Goal: Transaction & Acquisition: Purchase product/service

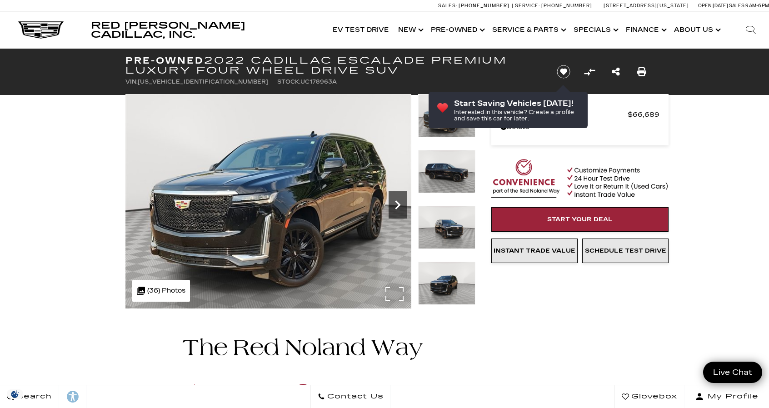
click at [397, 198] on icon "Next" at bounding box center [397, 205] width 18 height 18
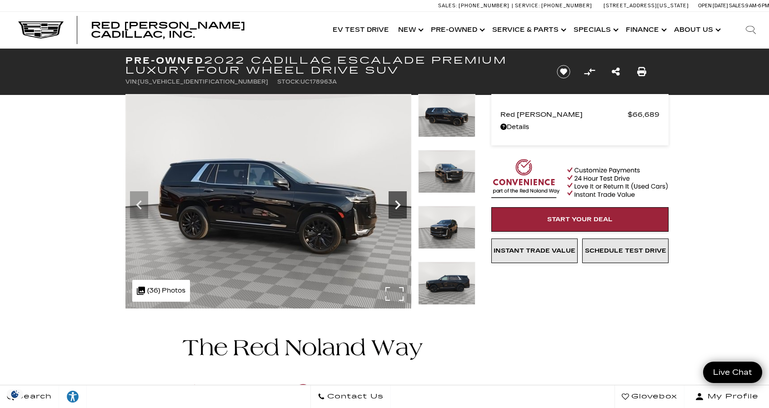
click at [397, 198] on icon "Next" at bounding box center [397, 205] width 18 height 18
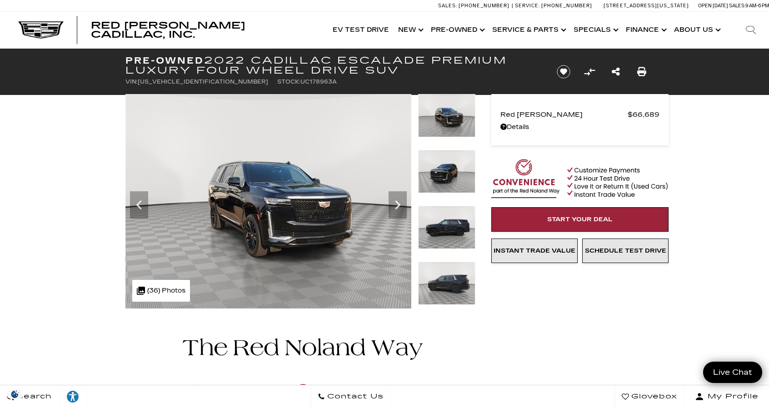
click at [448, 232] on img at bounding box center [446, 227] width 57 height 43
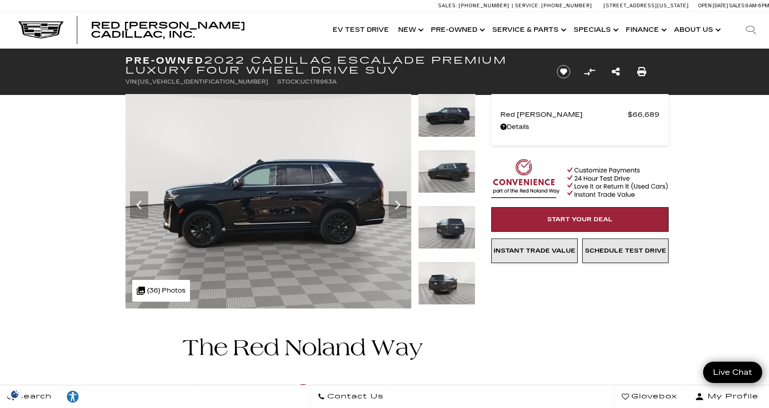
click at [452, 230] on img at bounding box center [446, 227] width 57 height 43
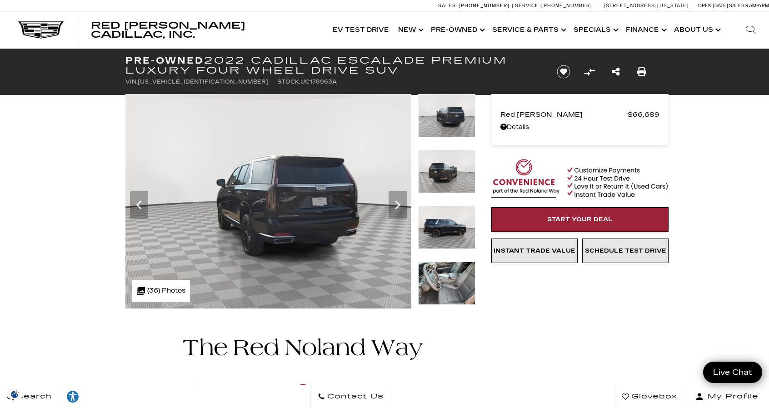
click at [447, 229] on img at bounding box center [446, 227] width 57 height 43
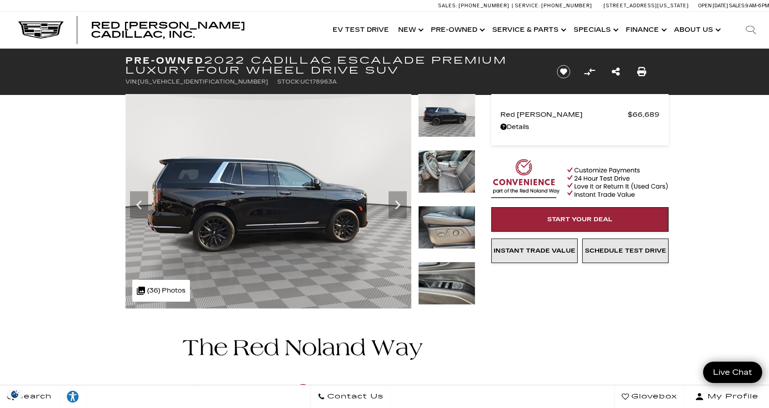
click at [454, 169] on img at bounding box center [446, 171] width 57 height 43
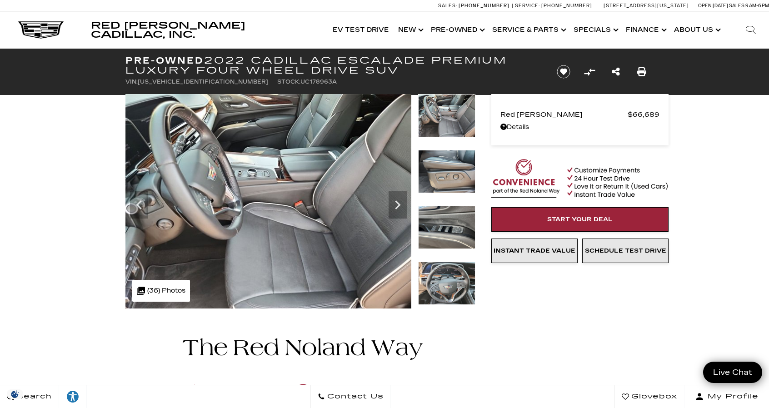
click at [434, 228] on img at bounding box center [446, 227] width 57 height 43
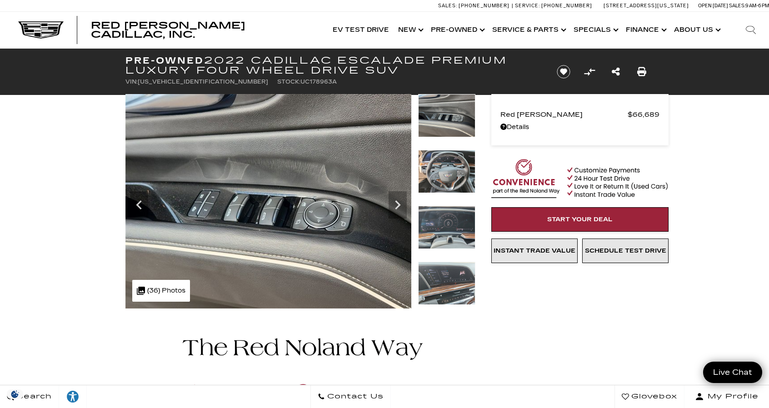
click at [438, 237] on img at bounding box center [446, 227] width 57 height 43
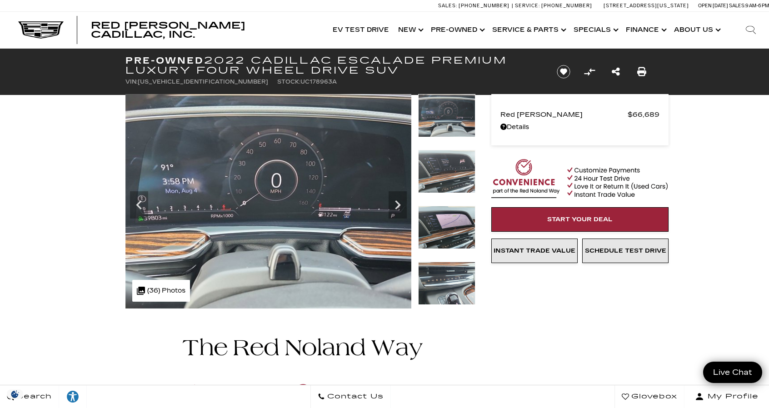
click at [442, 243] on img at bounding box center [446, 227] width 57 height 43
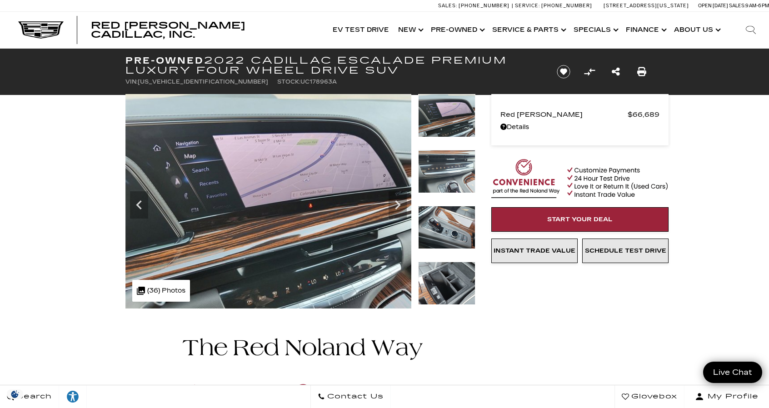
click at [437, 231] on img at bounding box center [446, 227] width 57 height 43
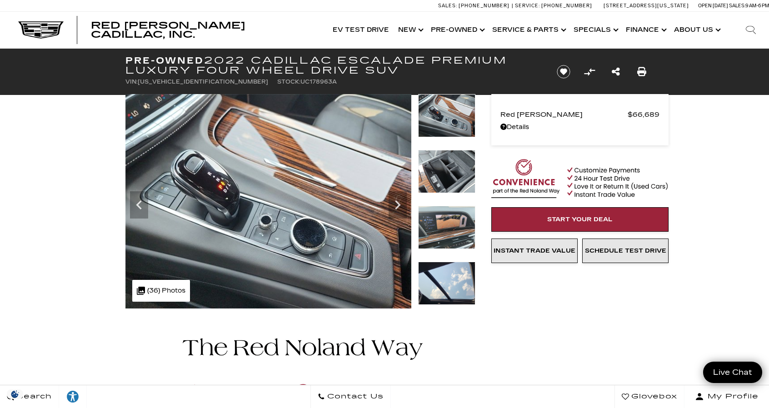
click at [437, 231] on img at bounding box center [446, 227] width 57 height 43
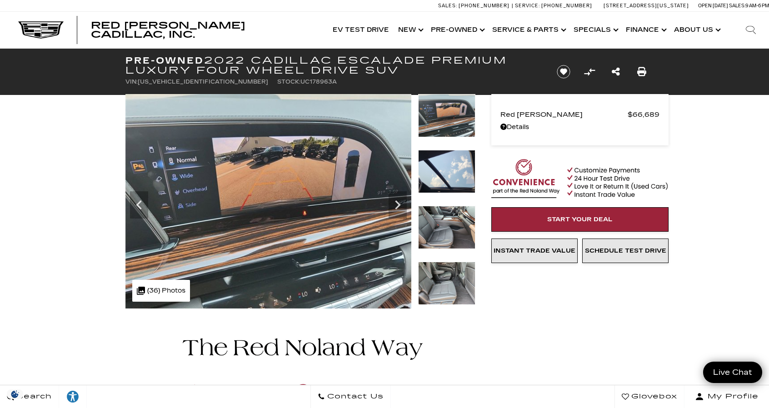
click at [431, 233] on img at bounding box center [446, 227] width 57 height 43
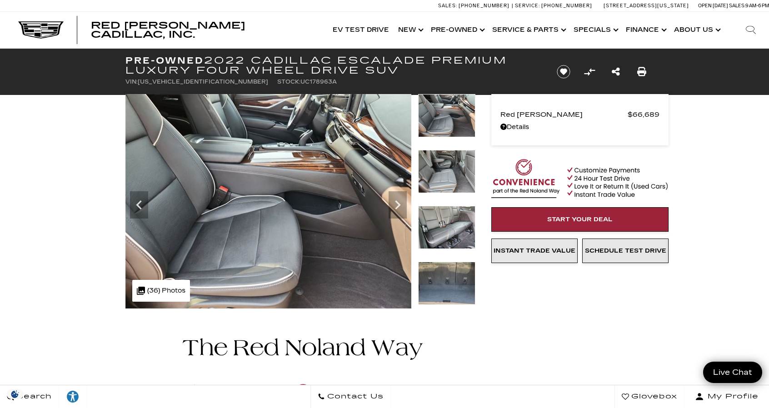
click at [431, 233] on img at bounding box center [446, 227] width 57 height 43
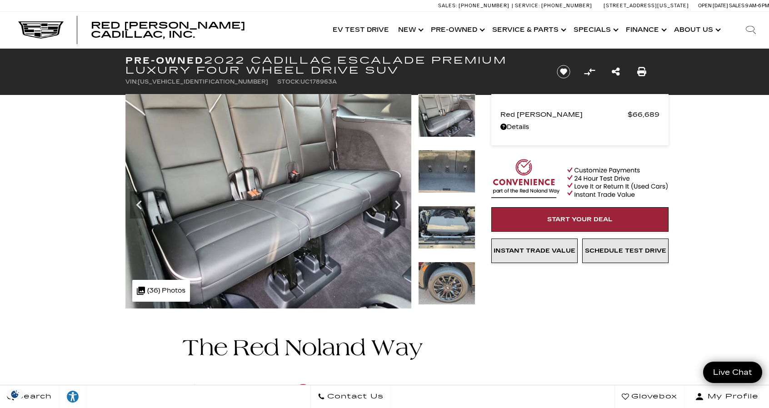
click at [447, 243] on img at bounding box center [446, 227] width 57 height 43
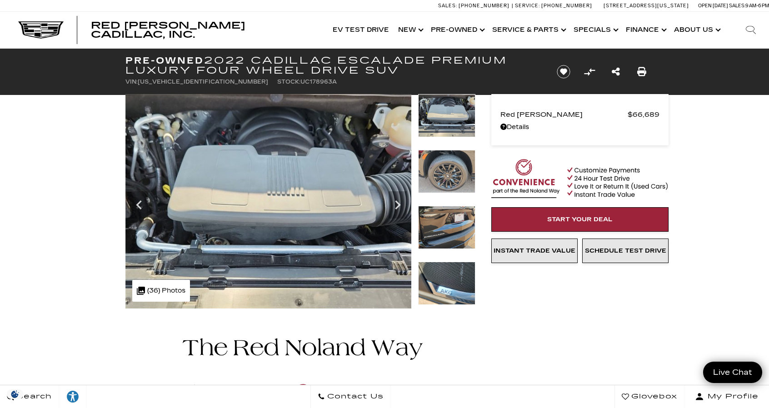
click at [441, 293] on img at bounding box center [446, 283] width 57 height 43
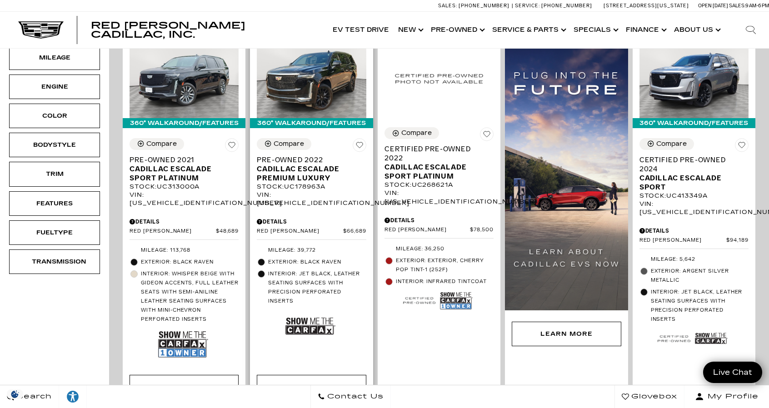
scroll to position [238, 0]
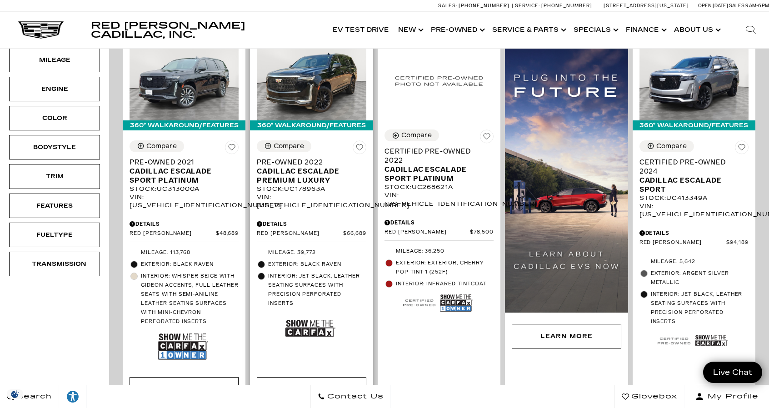
click at [335, 312] on img at bounding box center [310, 328] width 50 height 33
click at [331, 78] on img at bounding box center [311, 80] width 109 height 82
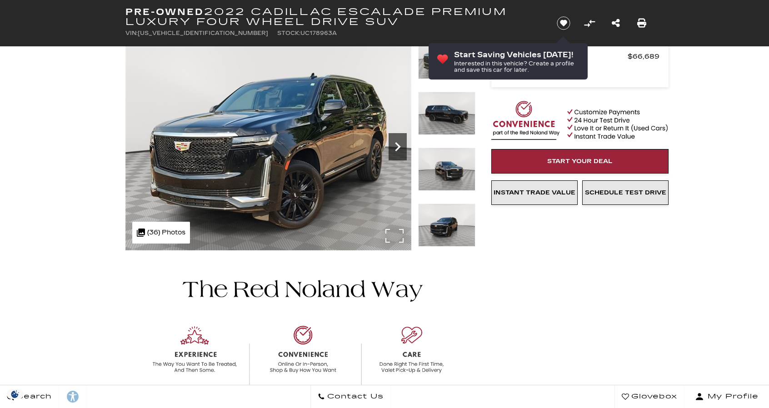
click at [396, 143] on icon "Next" at bounding box center [397, 146] width 5 height 9
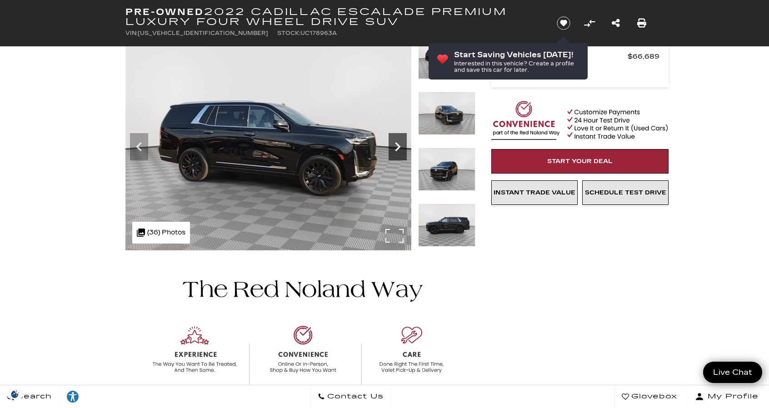
click at [396, 143] on icon "Next" at bounding box center [397, 146] width 5 height 9
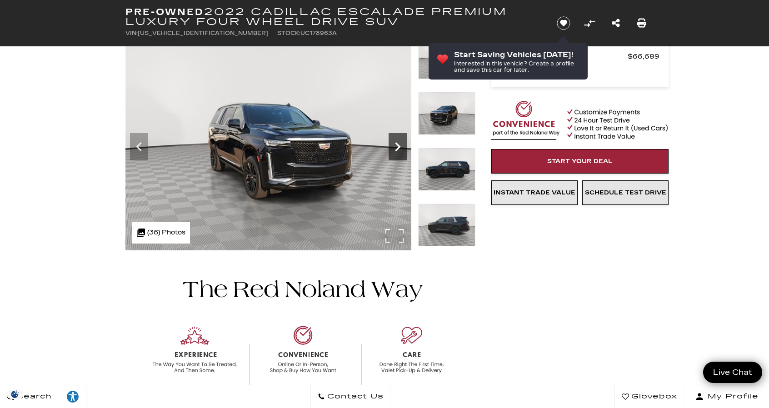
click at [396, 143] on icon "Next" at bounding box center [397, 146] width 5 height 9
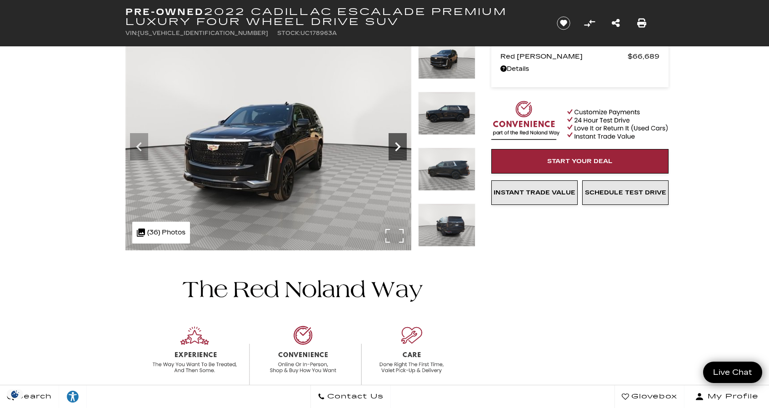
click at [396, 143] on icon "Next" at bounding box center [397, 146] width 5 height 9
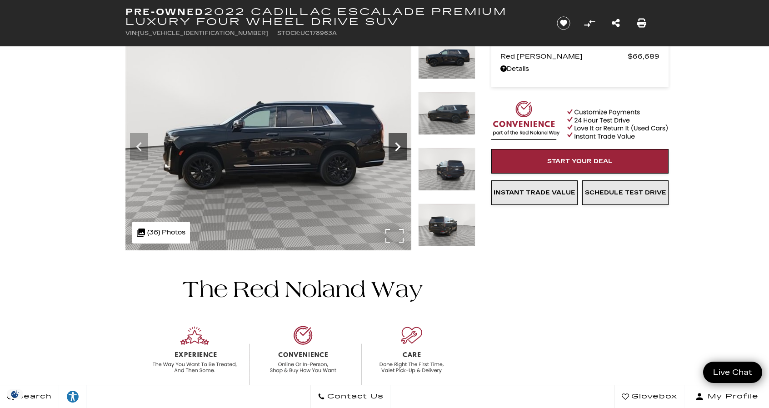
click at [396, 143] on icon "Next" at bounding box center [397, 146] width 5 height 9
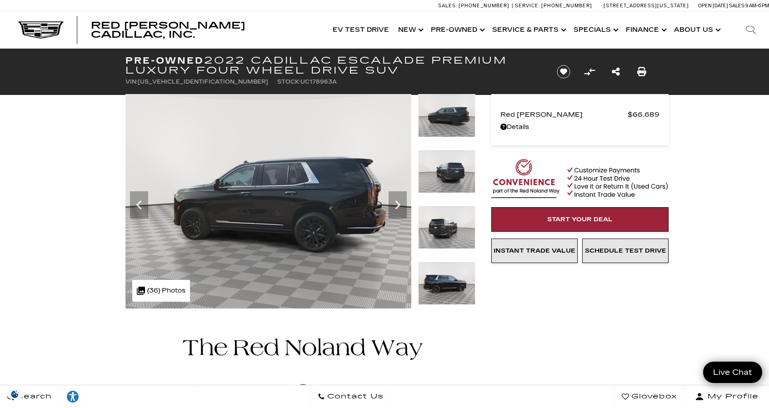
click at [431, 279] on img at bounding box center [446, 283] width 57 height 43
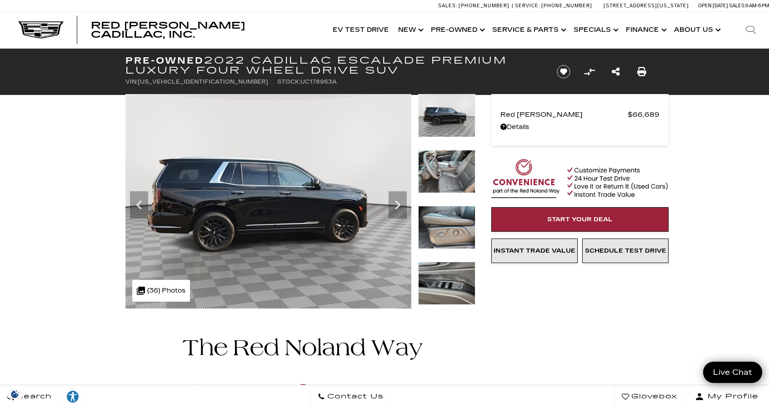
click at [448, 180] on img at bounding box center [446, 171] width 57 height 43
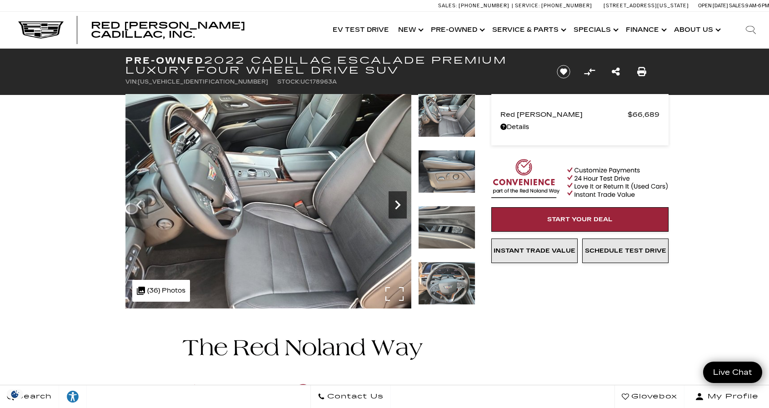
click at [393, 207] on icon "Next" at bounding box center [397, 205] width 18 height 18
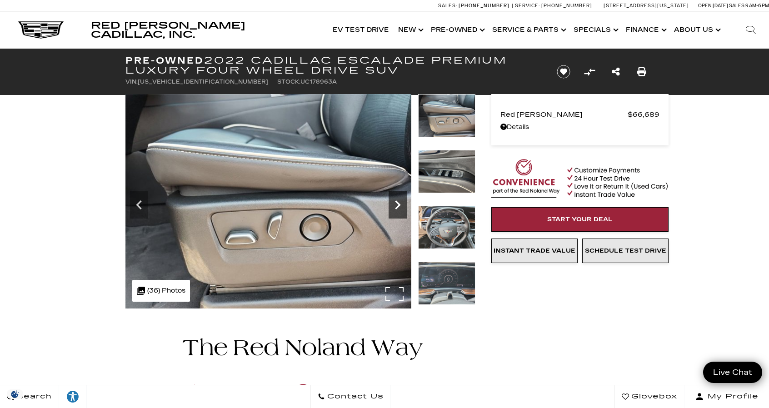
click at [393, 207] on icon "Next" at bounding box center [397, 205] width 18 height 18
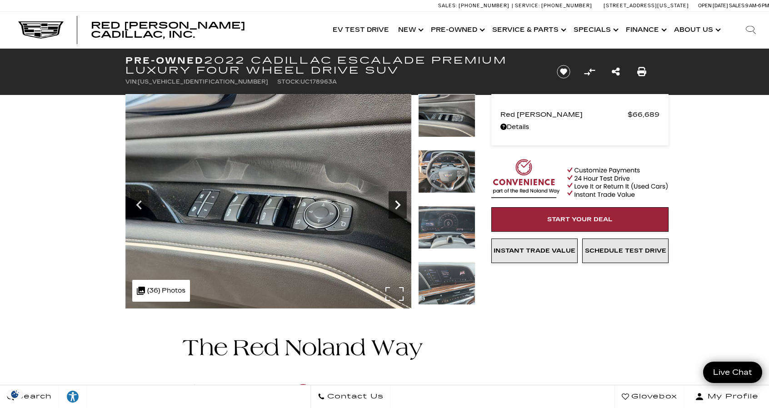
click at [393, 207] on icon "Next" at bounding box center [397, 205] width 18 height 18
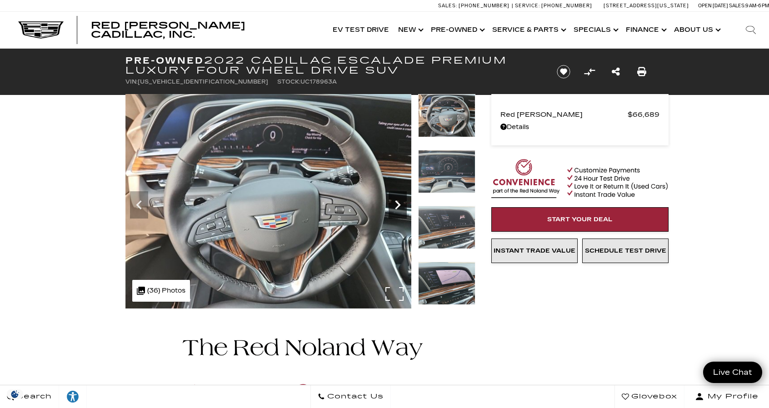
click at [394, 207] on icon "Next" at bounding box center [397, 205] width 18 height 18
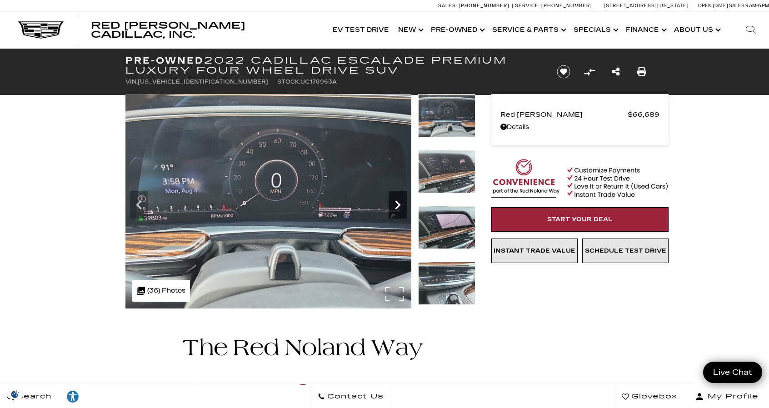
click at [394, 207] on icon "Next" at bounding box center [397, 205] width 18 height 18
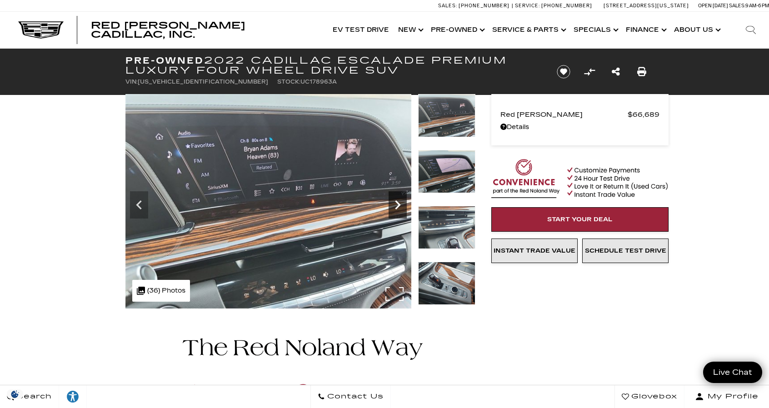
click at [394, 207] on icon "Next" at bounding box center [397, 205] width 18 height 18
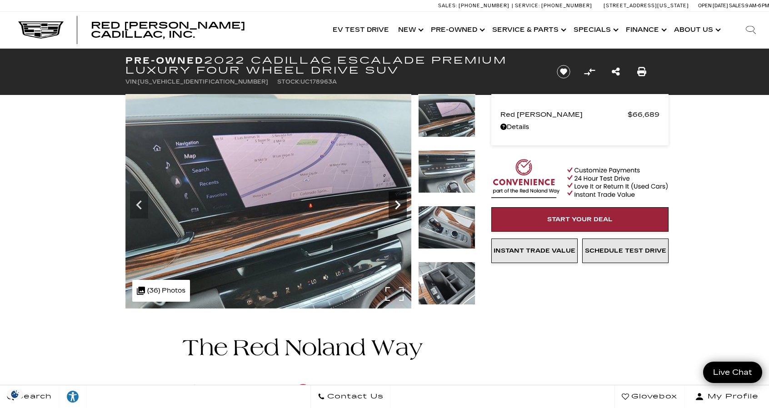
click at [394, 207] on icon "Next" at bounding box center [397, 205] width 18 height 18
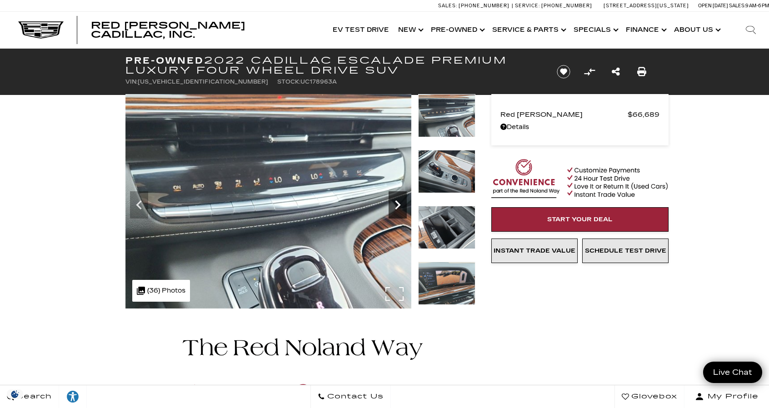
click at [394, 207] on icon "Next" at bounding box center [397, 205] width 18 height 18
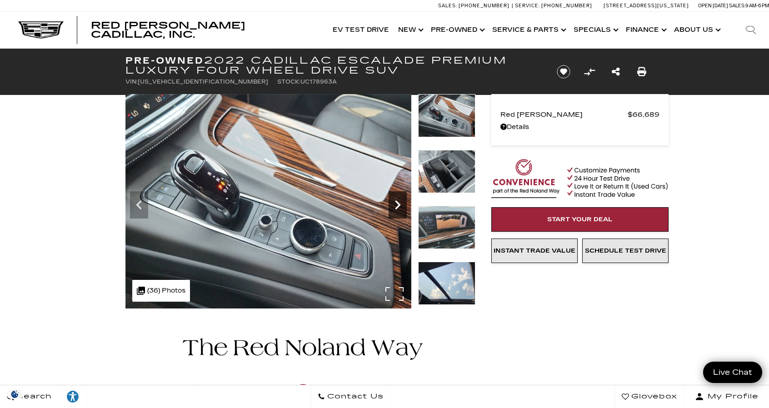
click at [396, 208] on icon "Next" at bounding box center [397, 204] width 5 height 9
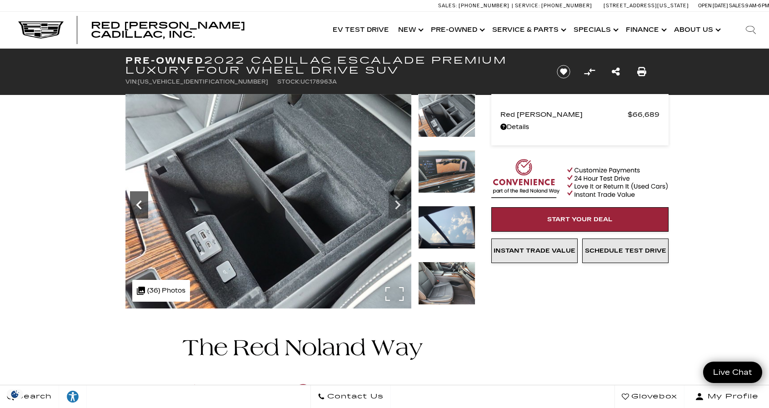
click at [136, 205] on icon "Previous" at bounding box center [139, 205] width 18 height 18
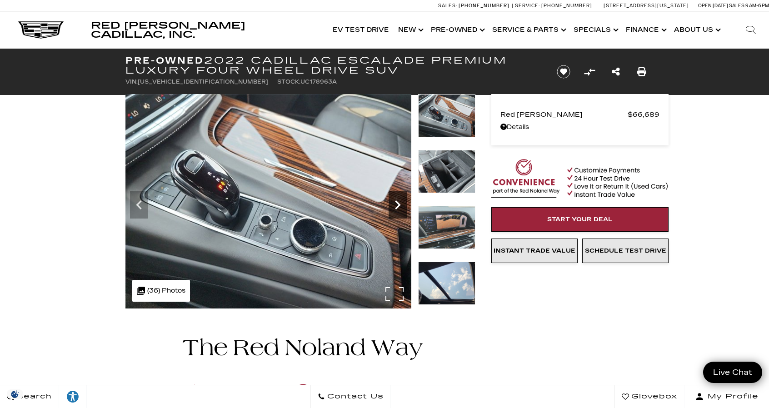
click at [401, 203] on icon "Next" at bounding box center [397, 205] width 18 height 18
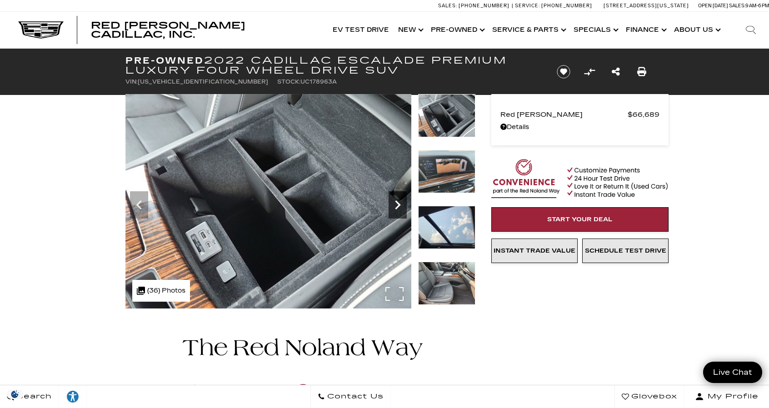
click at [401, 203] on icon "Next" at bounding box center [397, 205] width 18 height 18
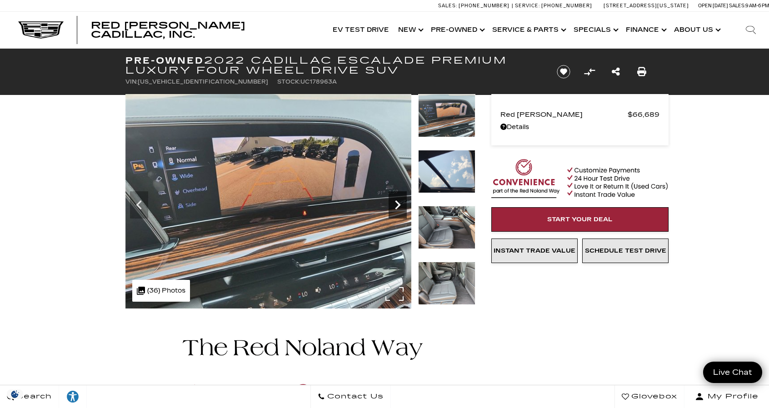
click at [401, 203] on icon "Next" at bounding box center [397, 205] width 18 height 18
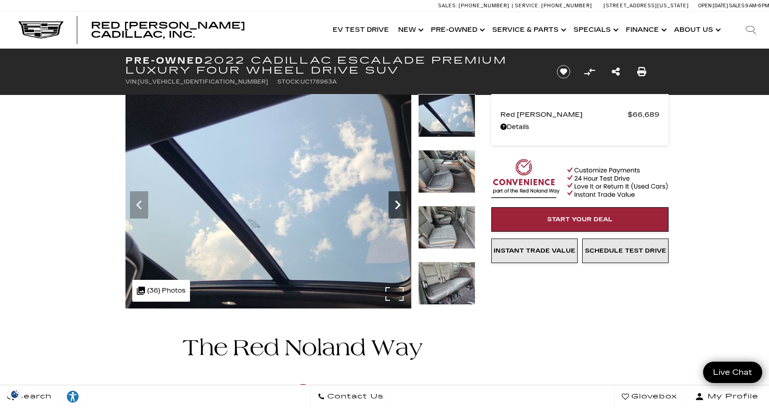
click at [396, 206] on icon "Next" at bounding box center [397, 205] width 18 height 18
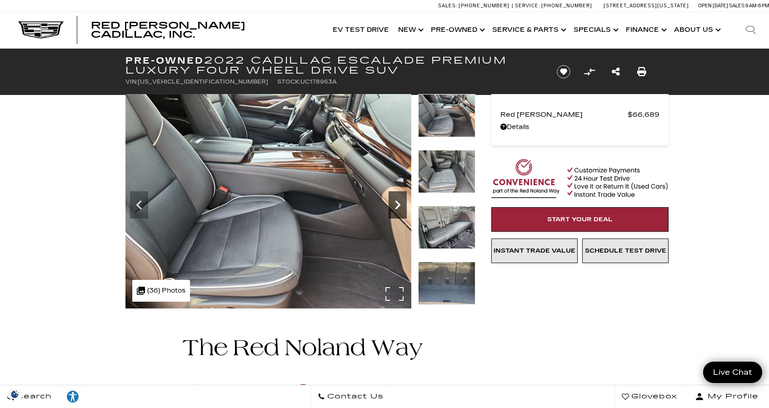
click at [394, 194] on div "Next" at bounding box center [397, 204] width 18 height 27
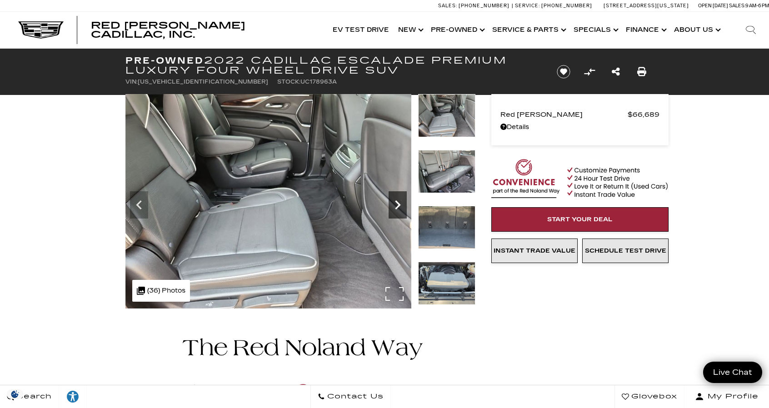
click at [394, 194] on div "Next" at bounding box center [397, 204] width 18 height 27
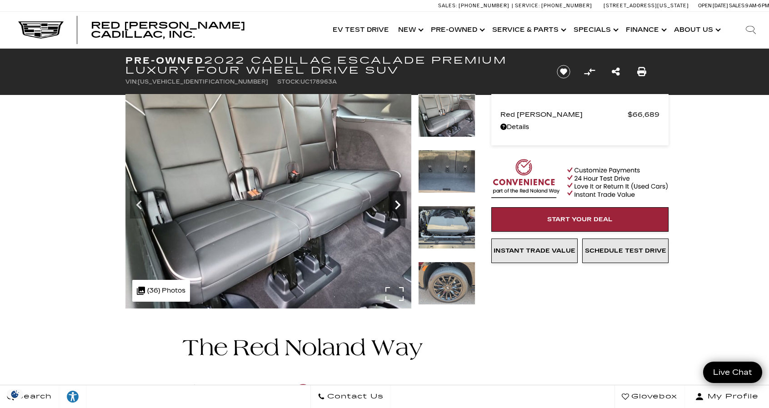
click at [394, 194] on div "Next" at bounding box center [397, 204] width 18 height 27
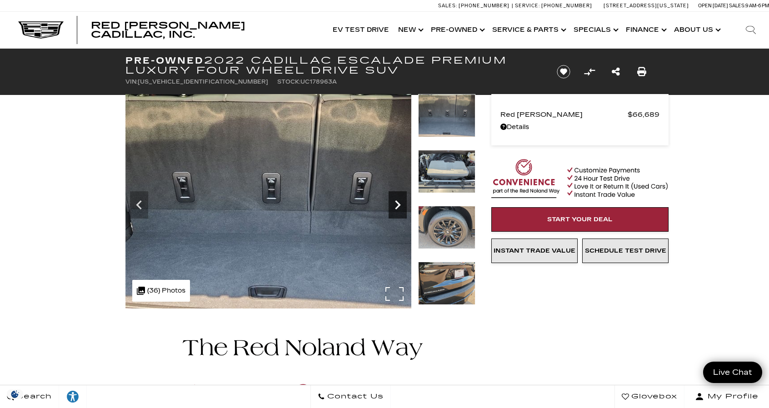
click at [394, 194] on div "Next" at bounding box center [397, 204] width 18 height 27
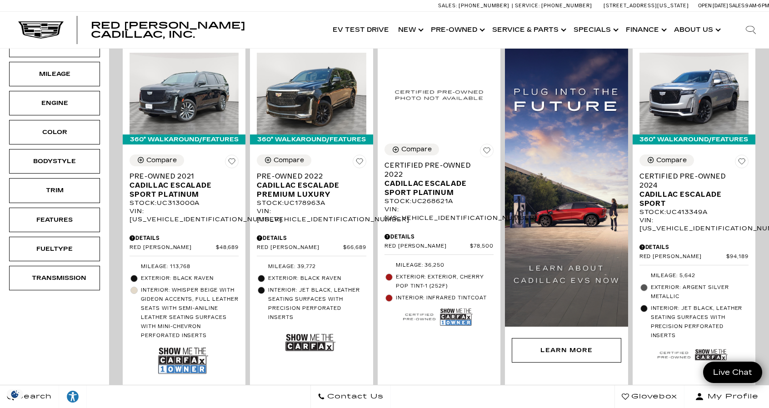
scroll to position [225, 0]
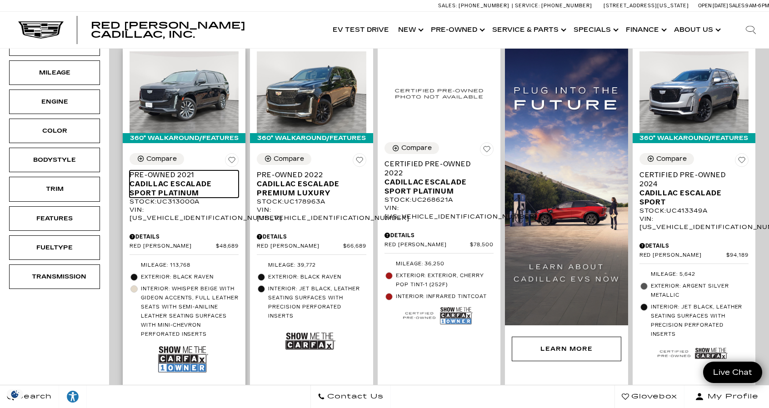
click at [187, 179] on span "Cadillac Escalade Sport Platinum" at bounding box center [180, 188] width 102 height 18
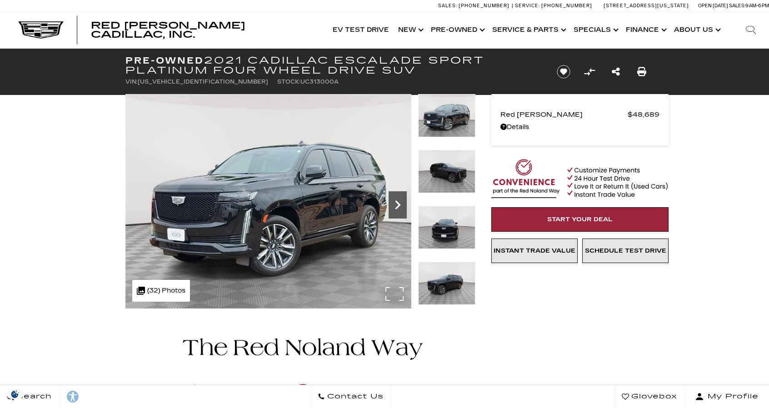
click at [399, 205] on icon "Next" at bounding box center [397, 204] width 5 height 9
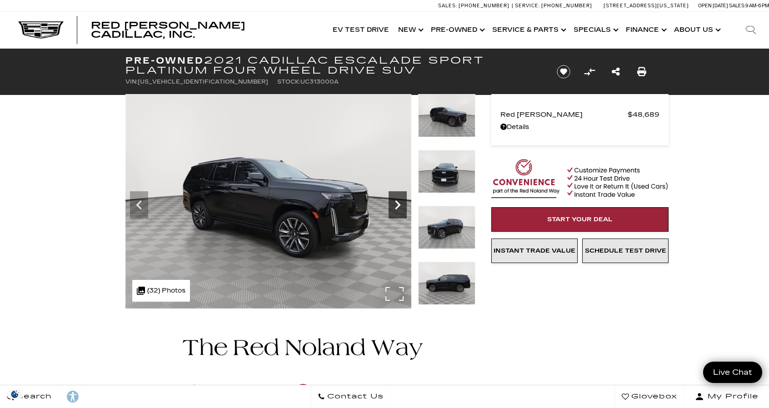
click at [399, 205] on icon "Next" at bounding box center [397, 204] width 5 height 9
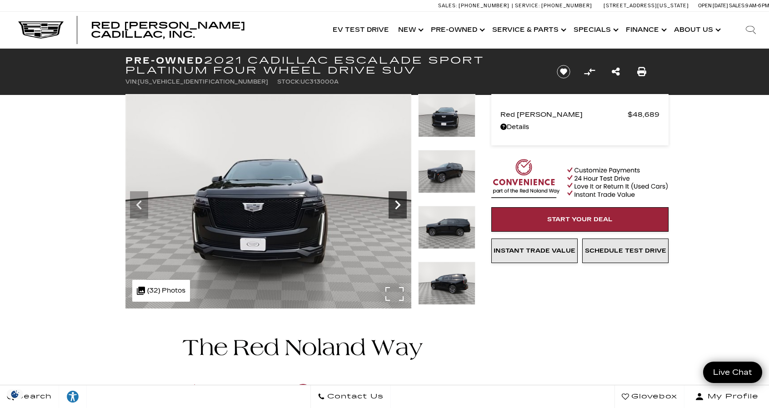
click at [399, 205] on icon "Next" at bounding box center [397, 204] width 5 height 9
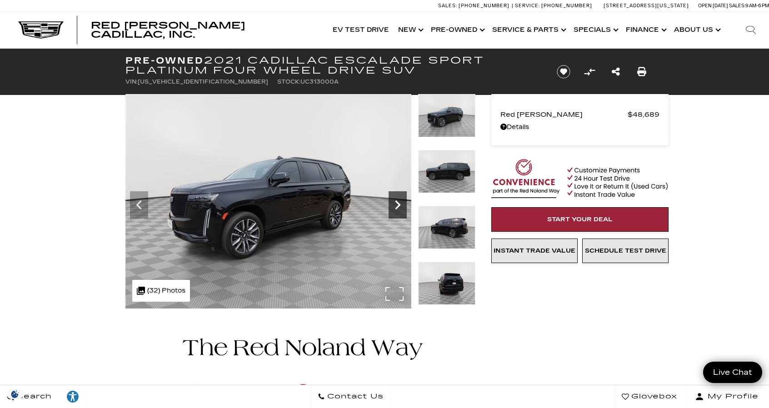
click at [399, 205] on icon "Next" at bounding box center [397, 204] width 5 height 9
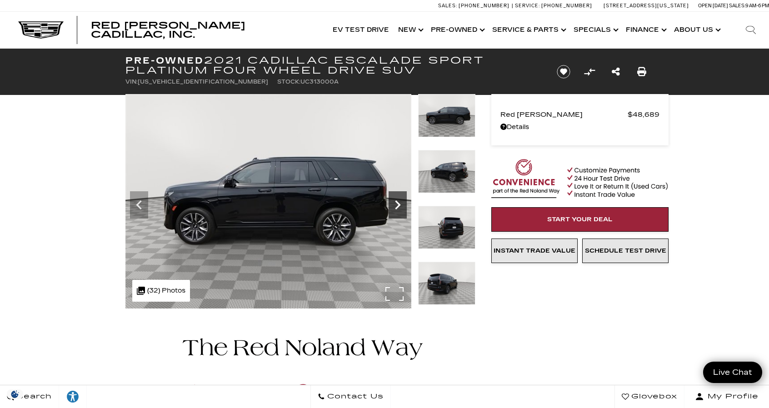
click at [399, 205] on icon "Next" at bounding box center [397, 204] width 5 height 9
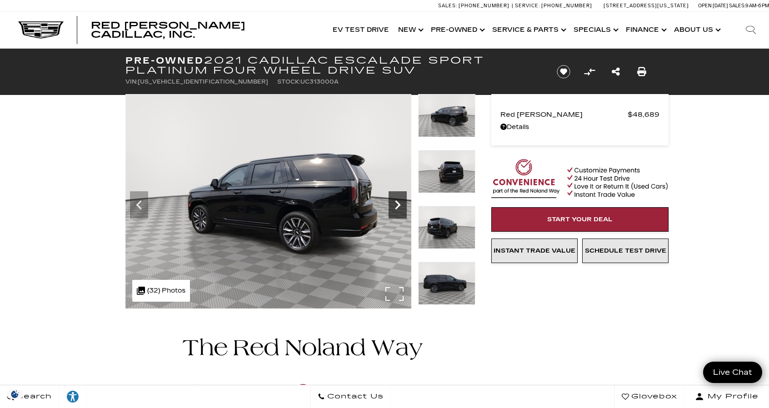
click at [399, 205] on icon "Next" at bounding box center [397, 204] width 5 height 9
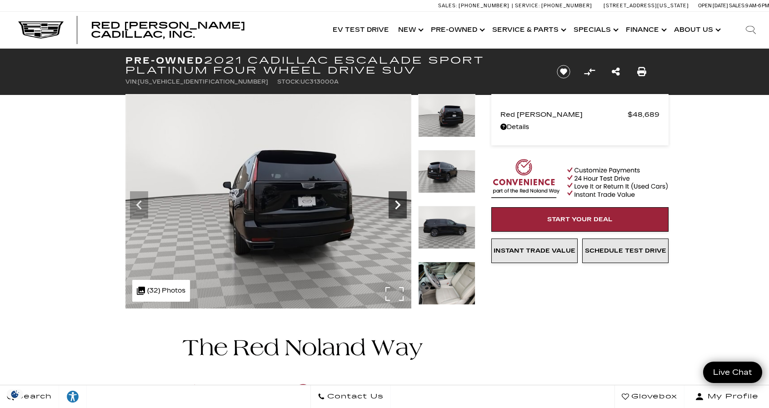
click at [399, 205] on icon "Next" at bounding box center [397, 204] width 5 height 9
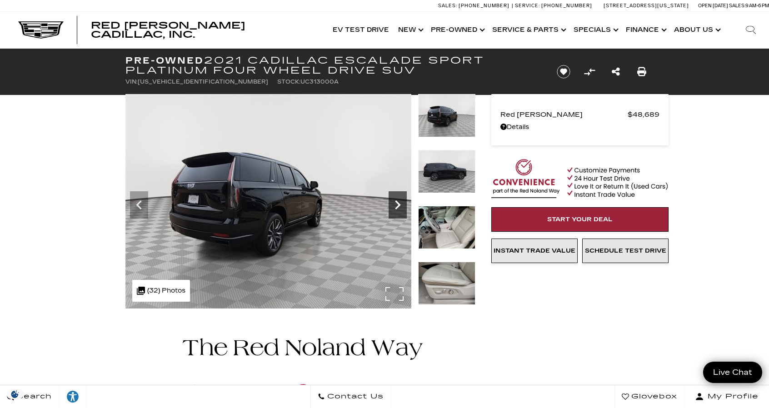
click at [399, 205] on icon "Next" at bounding box center [397, 204] width 5 height 9
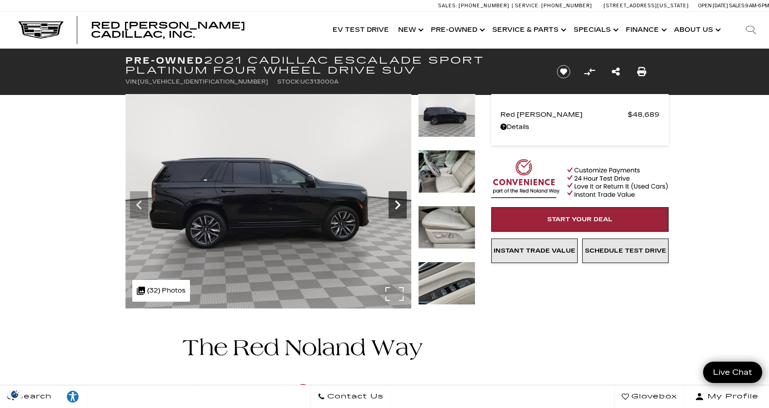
click at [399, 205] on icon "Next" at bounding box center [397, 204] width 5 height 9
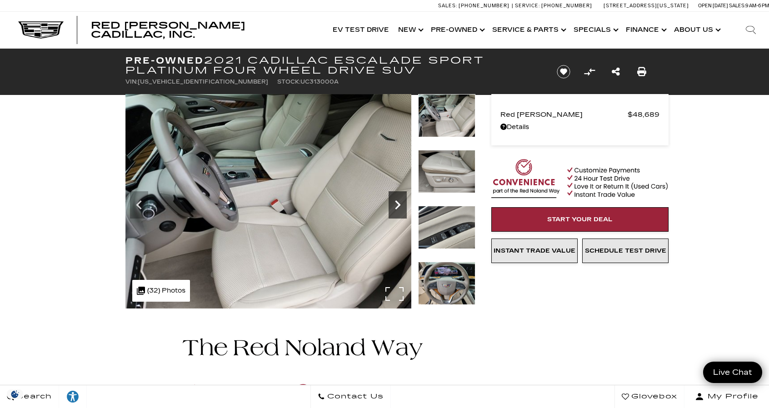
scroll to position [0, 0]
click at [399, 205] on icon "Next" at bounding box center [397, 204] width 5 height 9
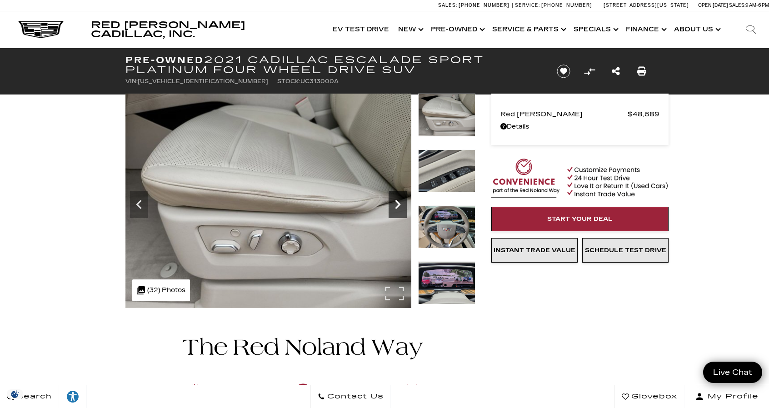
click at [399, 205] on icon "Next" at bounding box center [397, 204] width 5 height 9
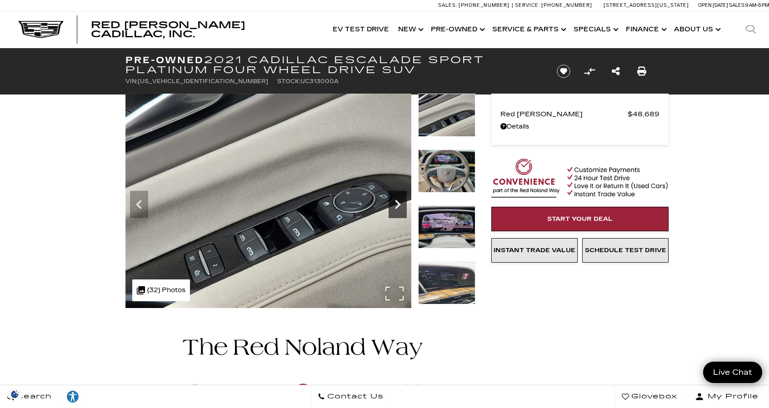
click at [399, 205] on icon "Next" at bounding box center [397, 204] width 5 height 9
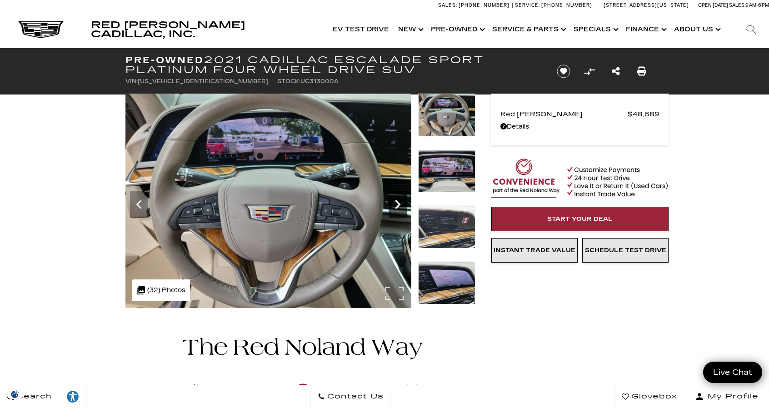
click at [399, 205] on icon "Next" at bounding box center [397, 204] width 5 height 9
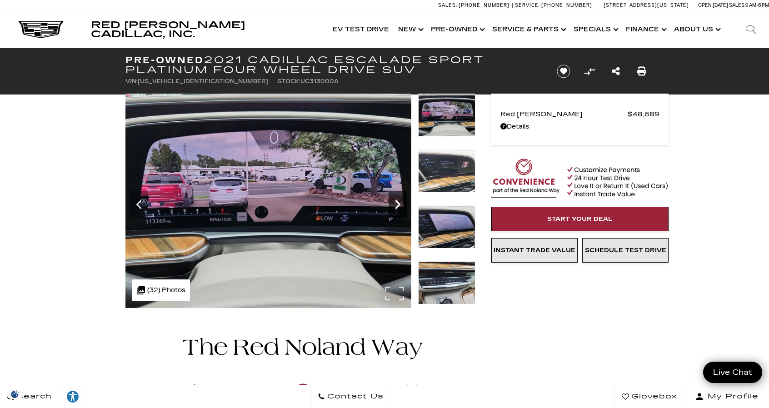
click at [399, 205] on icon "Next" at bounding box center [397, 204] width 5 height 9
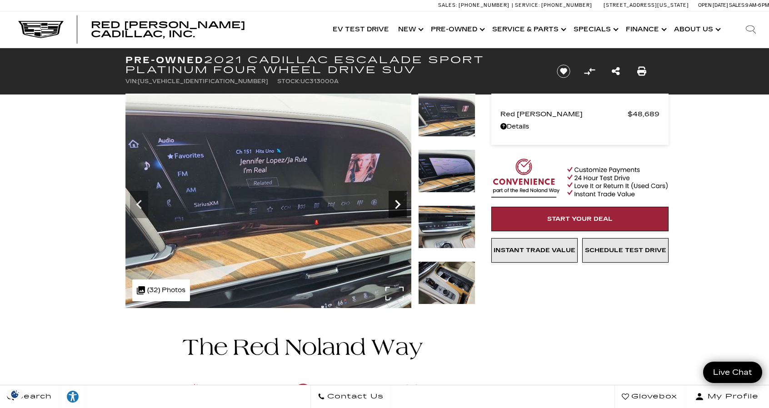
click at [399, 205] on icon "Next" at bounding box center [397, 204] width 5 height 9
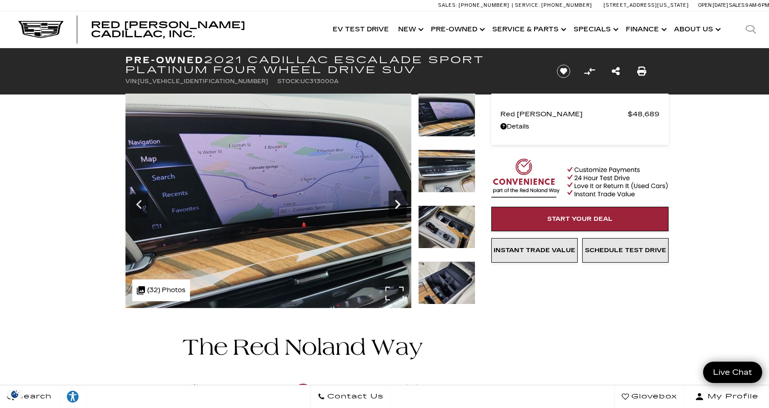
click at [399, 205] on icon "Next" at bounding box center [397, 204] width 5 height 9
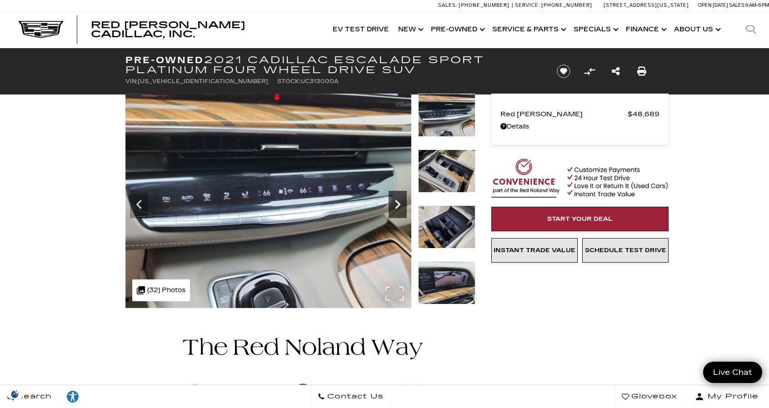
click at [399, 205] on icon "Next" at bounding box center [397, 204] width 5 height 9
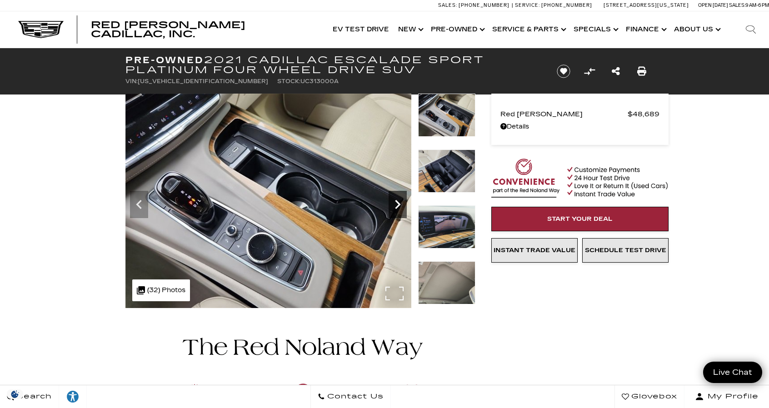
click at [399, 205] on icon "Next" at bounding box center [397, 204] width 5 height 9
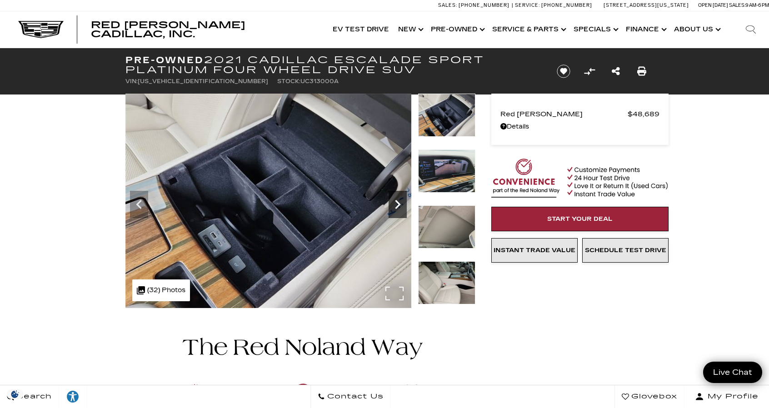
click at [399, 205] on icon "Next" at bounding box center [397, 204] width 5 height 9
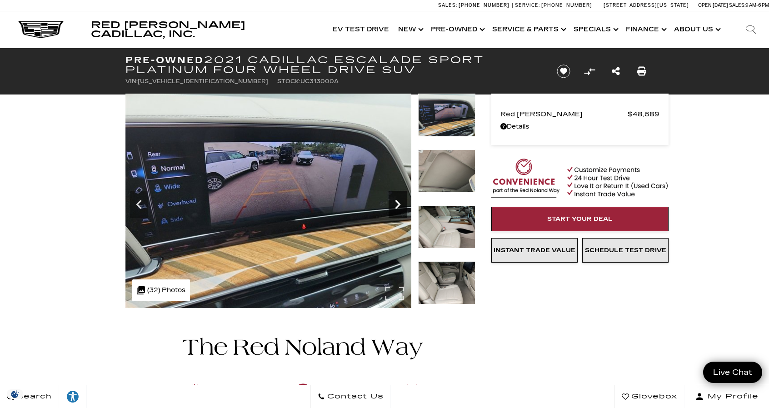
click at [399, 205] on icon "Next" at bounding box center [397, 204] width 5 height 9
